Goal: Transaction & Acquisition: Download file/media

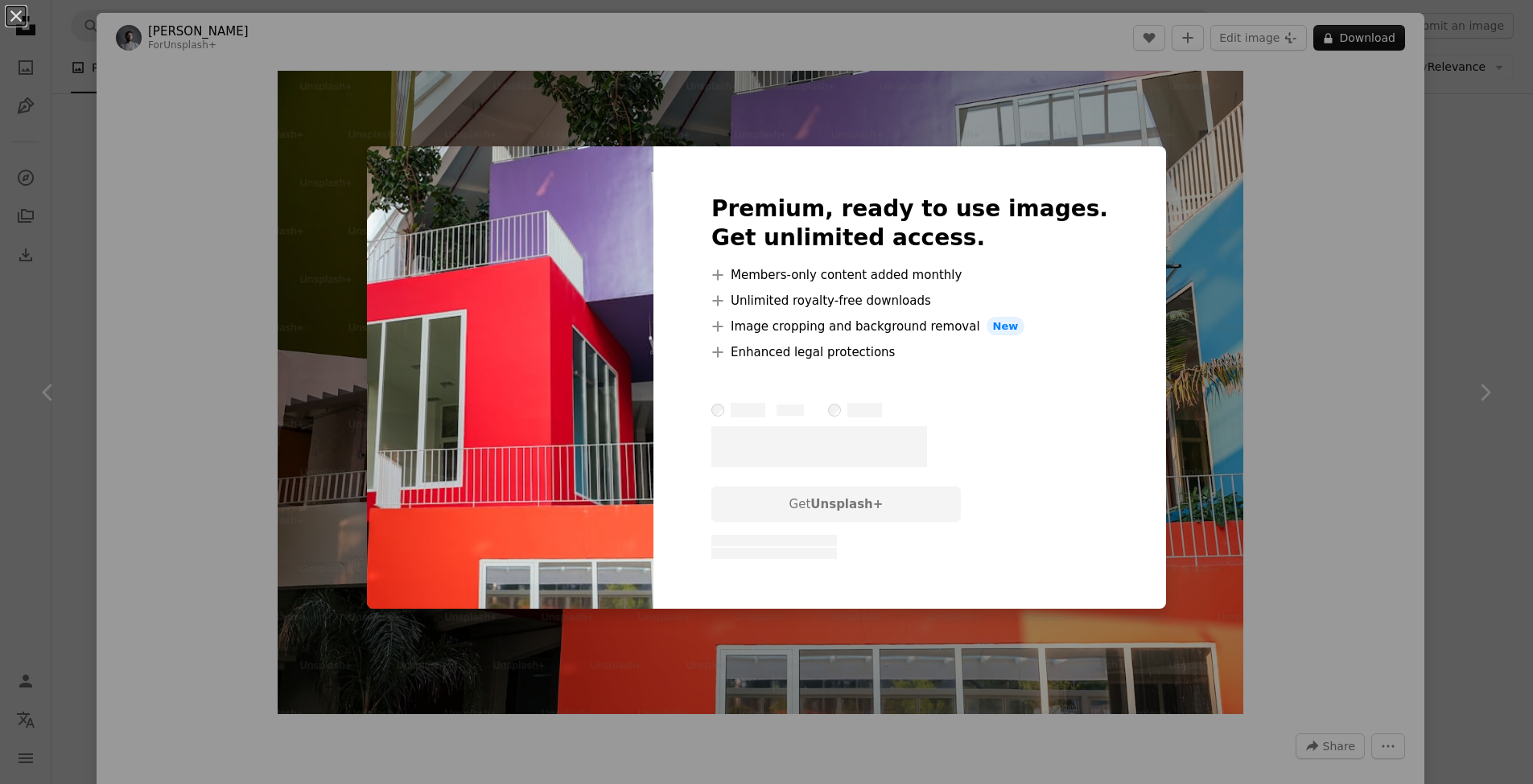
scroll to position [1308, 0]
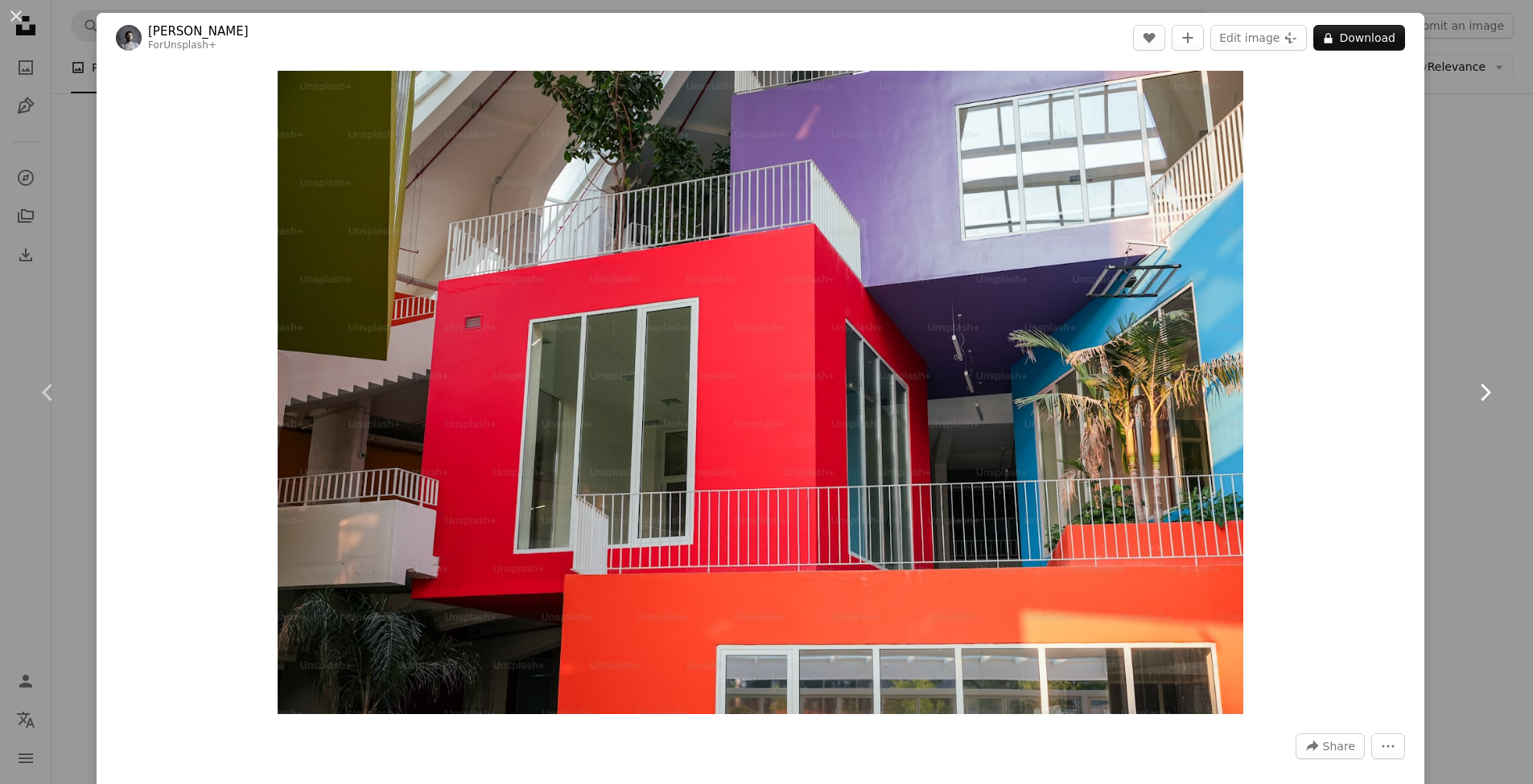
click at [1462, 330] on link "Chevron right" at bounding box center [1485, 393] width 97 height 154
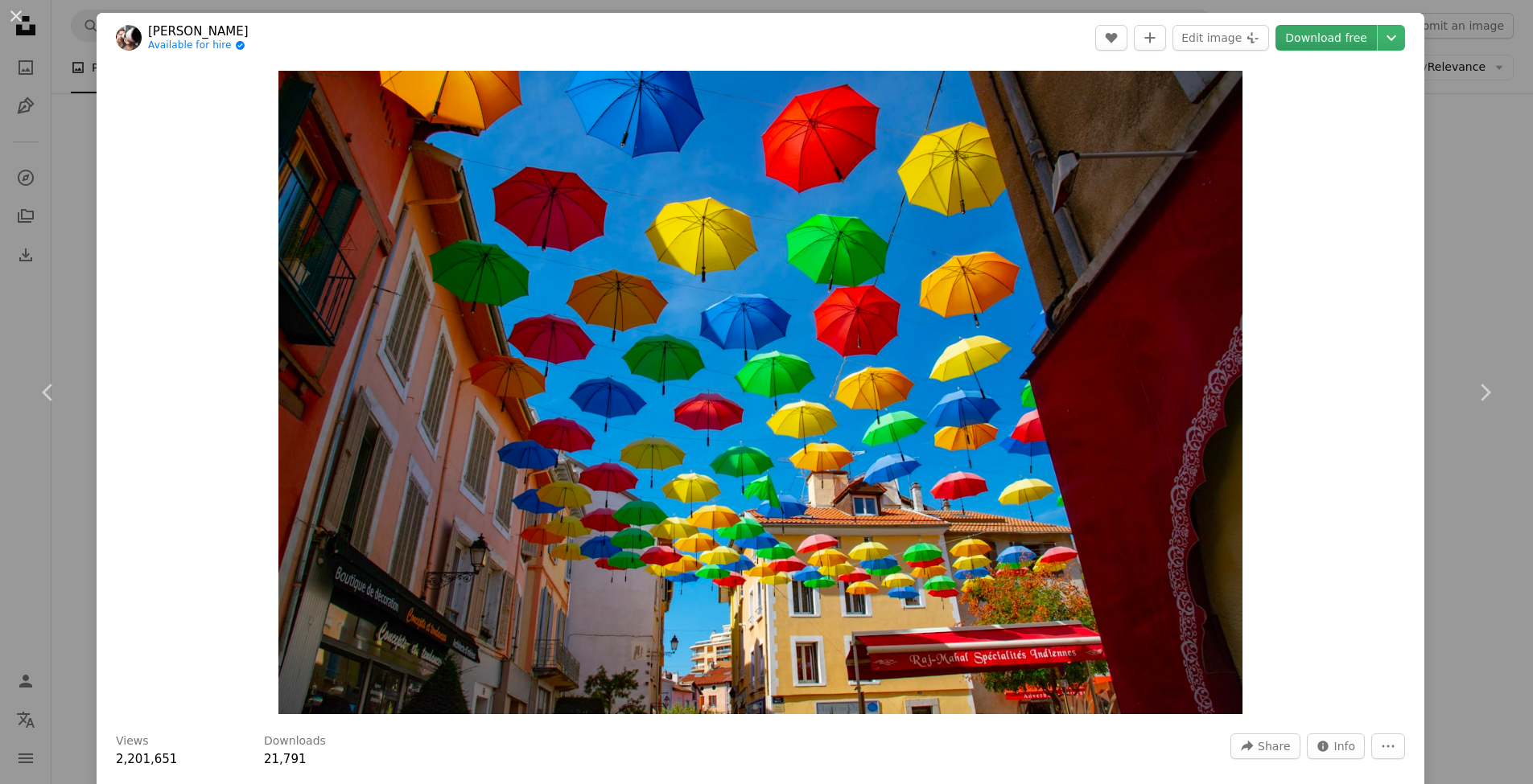
click at [1341, 39] on link "Download free" at bounding box center [1327, 37] width 102 height 25
